Goal: Task Accomplishment & Management: Use online tool/utility

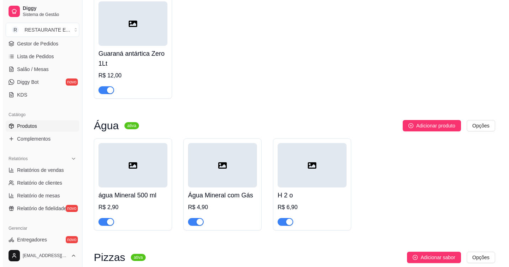
scroll to position [3321, 0]
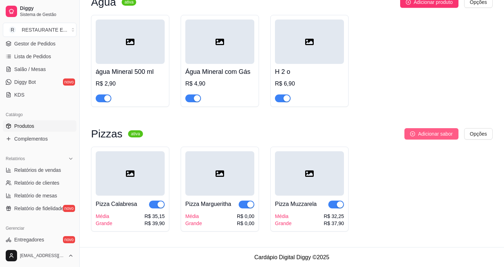
click at [433, 135] on span "Adicionar sabor" at bounding box center [435, 134] width 35 height 8
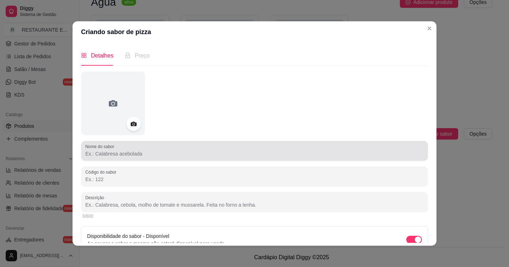
click at [161, 155] on input "Nome do sabor" at bounding box center [254, 153] width 339 height 7
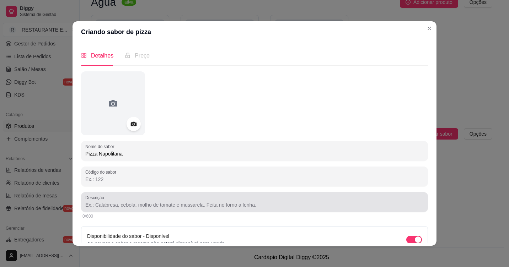
type input "Pizza Napolitana"
click at [149, 206] on input "Descrição" at bounding box center [254, 205] width 339 height 7
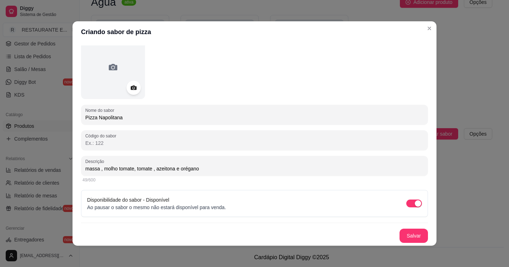
scroll to position [1, 0]
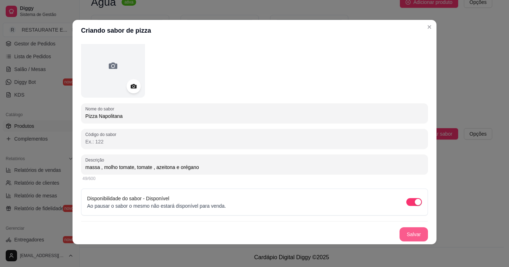
type input "massa , molho tomate, tomate , azeitona e orégano"
click at [403, 235] on button "Salvar" at bounding box center [414, 235] width 28 height 14
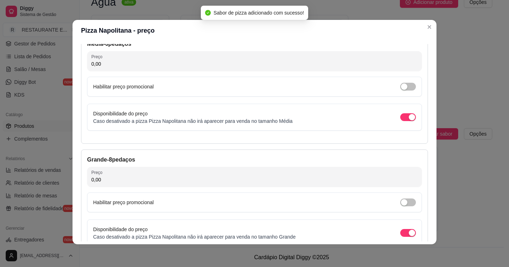
scroll to position [0, 0]
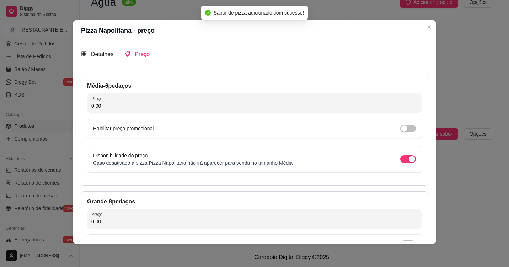
click at [110, 110] on input "0,00" at bounding box center [254, 105] width 327 height 7
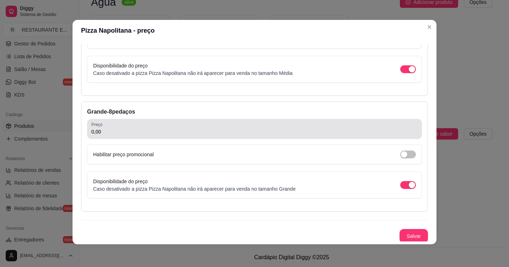
scroll to position [92, 0]
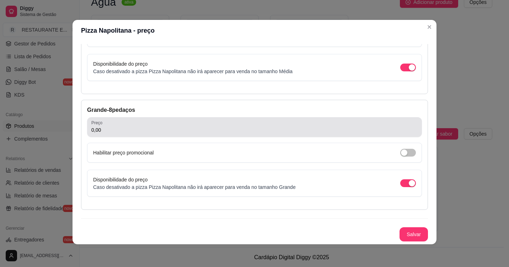
type input "35,15"
click at [119, 135] on div "Preço 0,00" at bounding box center [254, 127] width 335 height 20
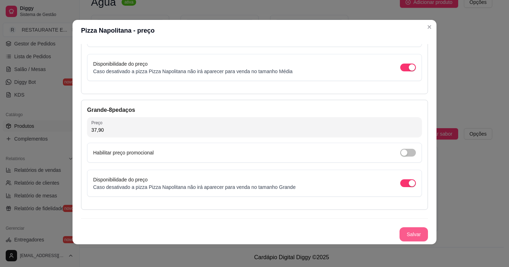
type input "37,90"
click at [406, 237] on button "Salvar" at bounding box center [414, 235] width 28 height 14
click at [409, 235] on button "Salvar" at bounding box center [414, 235] width 28 height 14
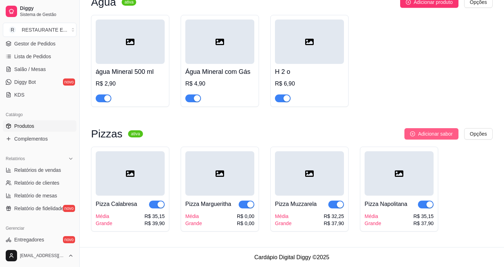
click at [436, 135] on span "Adicionar sabor" at bounding box center [435, 134] width 35 height 8
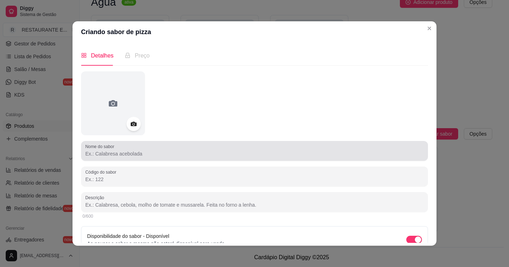
click at [123, 156] on input "Nome do sabor" at bounding box center [254, 153] width 339 height 7
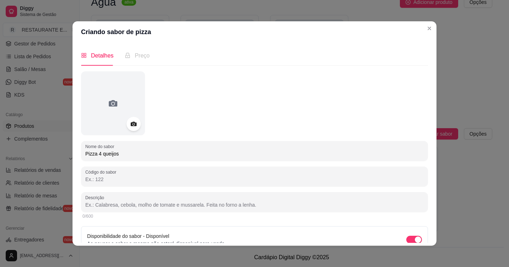
click at [102, 155] on input "Pizza 4 queijos" at bounding box center [254, 153] width 339 height 7
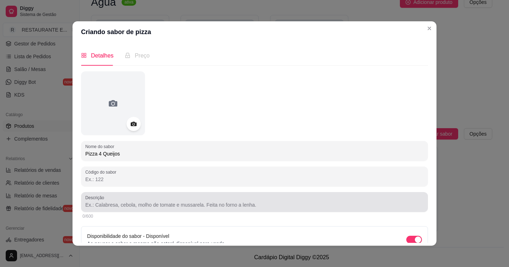
type input "Pizza 4 Queijos"
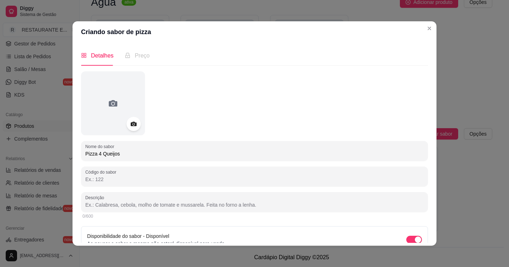
click at [110, 206] on input "Descrição" at bounding box center [254, 205] width 339 height 7
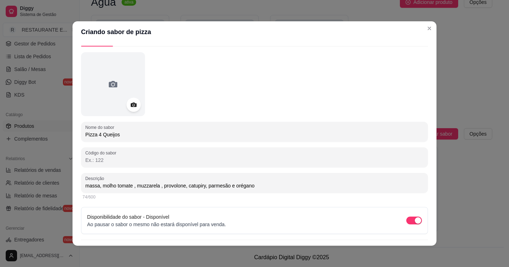
scroll to position [36, 0]
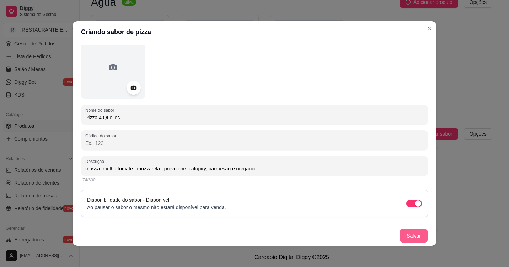
type input "massa, molho tomate , muzzarela , provolone, catupiry, parmesão e orégano"
click at [404, 239] on button "Salvar" at bounding box center [414, 236] width 28 height 14
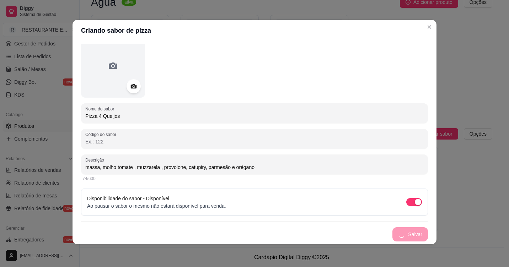
scroll to position [42, 0]
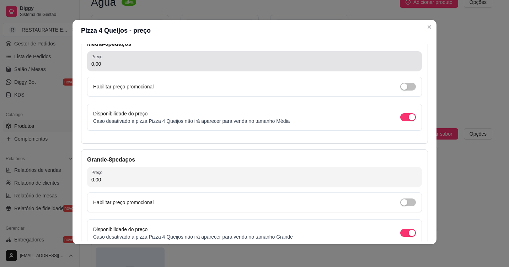
click at [110, 67] on input "0,00" at bounding box center [254, 63] width 327 height 7
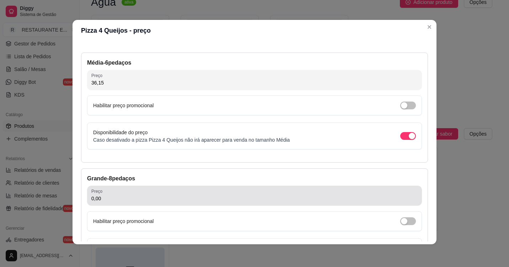
scroll to position [36, 0]
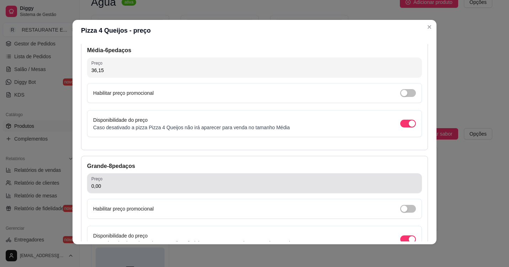
type input "36,15"
click at [120, 190] on input "0,00" at bounding box center [254, 186] width 327 height 7
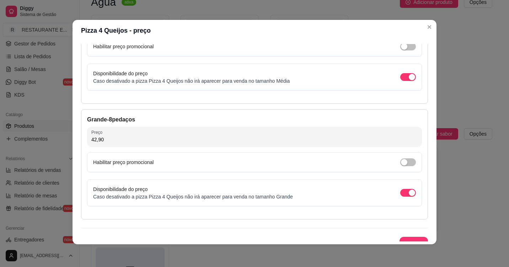
scroll to position [92, 0]
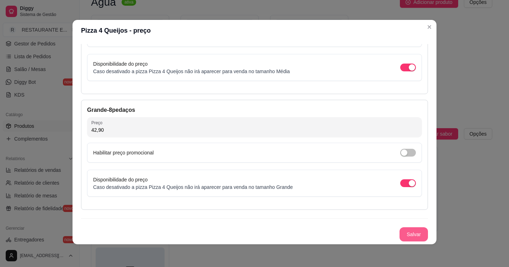
type input "42,90"
click at [409, 233] on button "Salvar" at bounding box center [414, 235] width 28 height 14
click at [408, 235] on button "Salvar" at bounding box center [414, 235] width 28 height 14
click at [409, 229] on button "Salvar" at bounding box center [414, 235] width 28 height 14
click at [400, 232] on button "Salvar" at bounding box center [414, 235] width 28 height 14
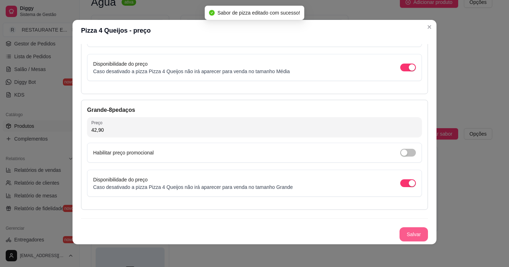
click at [410, 234] on button "Salvar" at bounding box center [414, 235] width 28 height 14
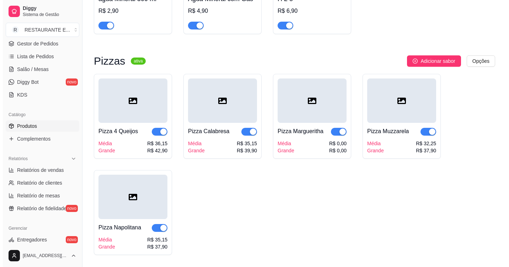
scroll to position [3382, 0]
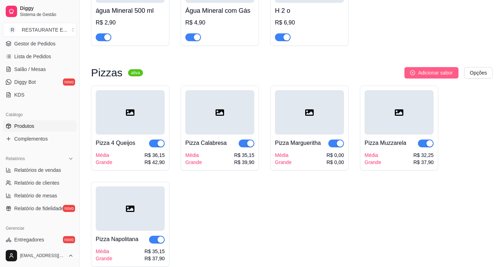
click at [433, 74] on span "Adicionar sabor" at bounding box center [435, 73] width 35 height 8
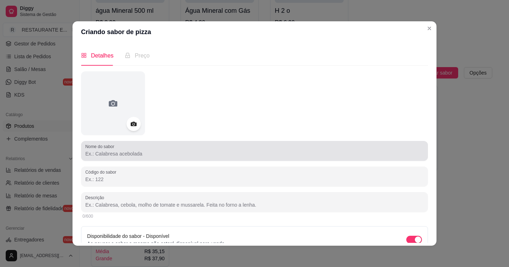
click at [156, 156] on input "Nome do sabor" at bounding box center [254, 153] width 339 height 7
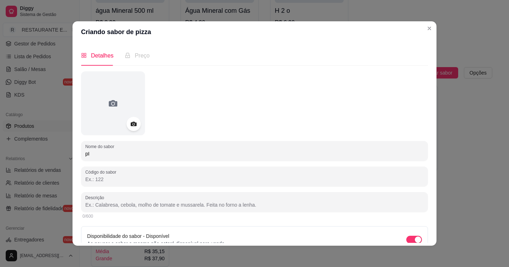
type input "p"
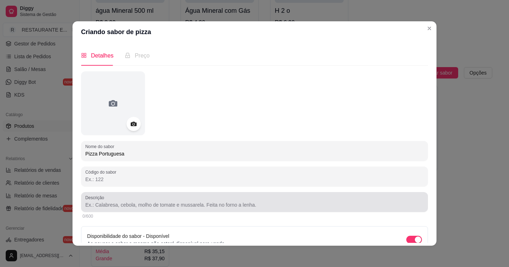
type input "Pizza Portuguesa"
click at [142, 201] on div at bounding box center [254, 202] width 339 height 14
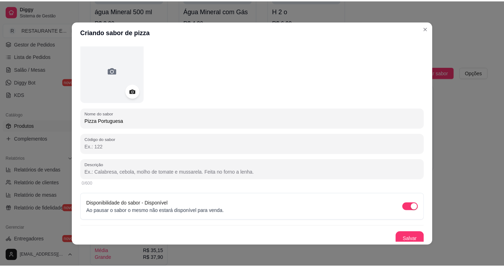
scroll to position [36, 0]
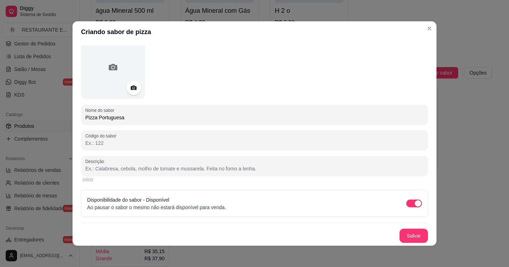
click at [124, 172] on input "Descrição" at bounding box center [254, 168] width 339 height 7
click at [112, 169] on input "Descrição" at bounding box center [254, 168] width 339 height 7
click at [118, 170] on input "Descrição" at bounding box center [254, 168] width 339 height 7
